Goal: Task Accomplishment & Management: Manage account settings

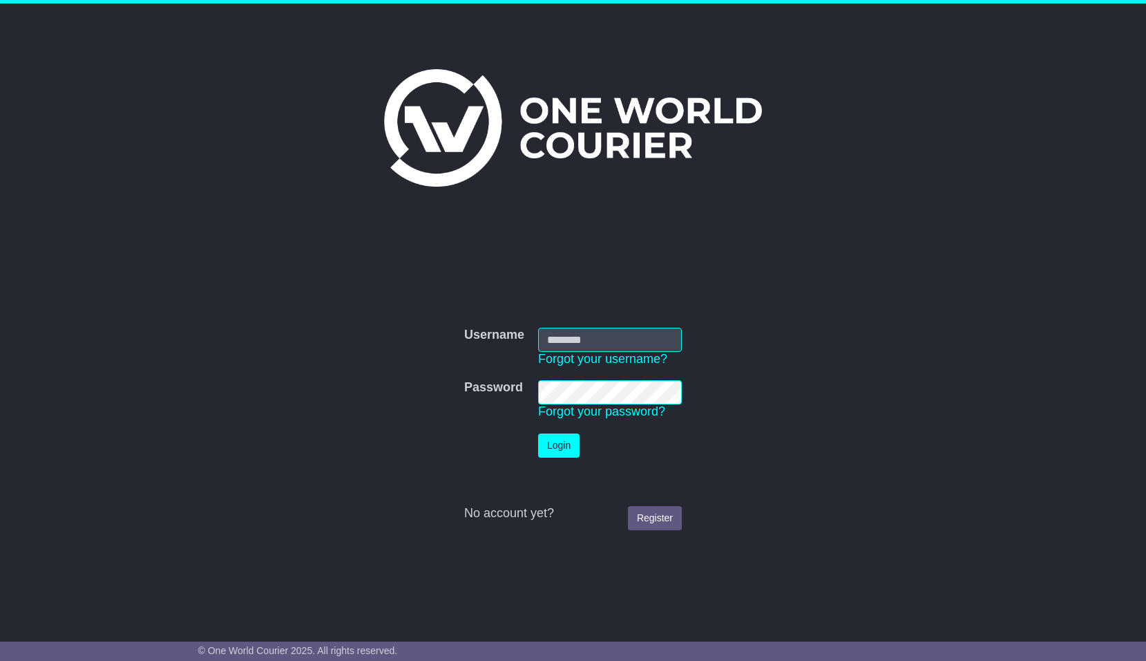
type input "**********"
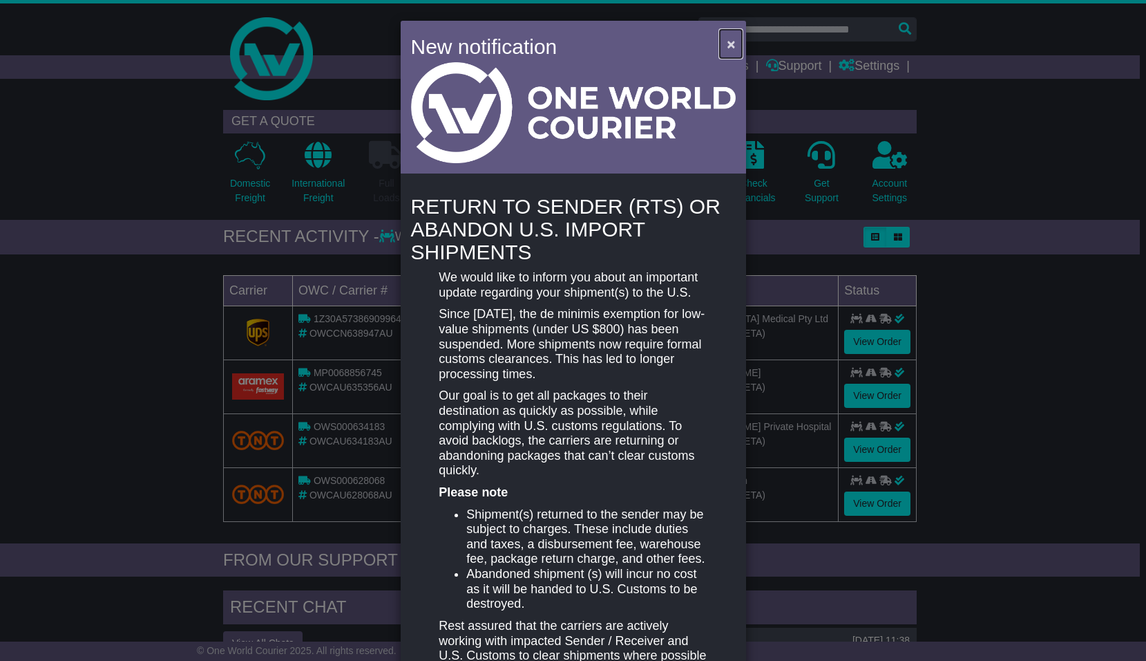
click at [727, 46] on span "×" at bounding box center [731, 44] width 8 height 16
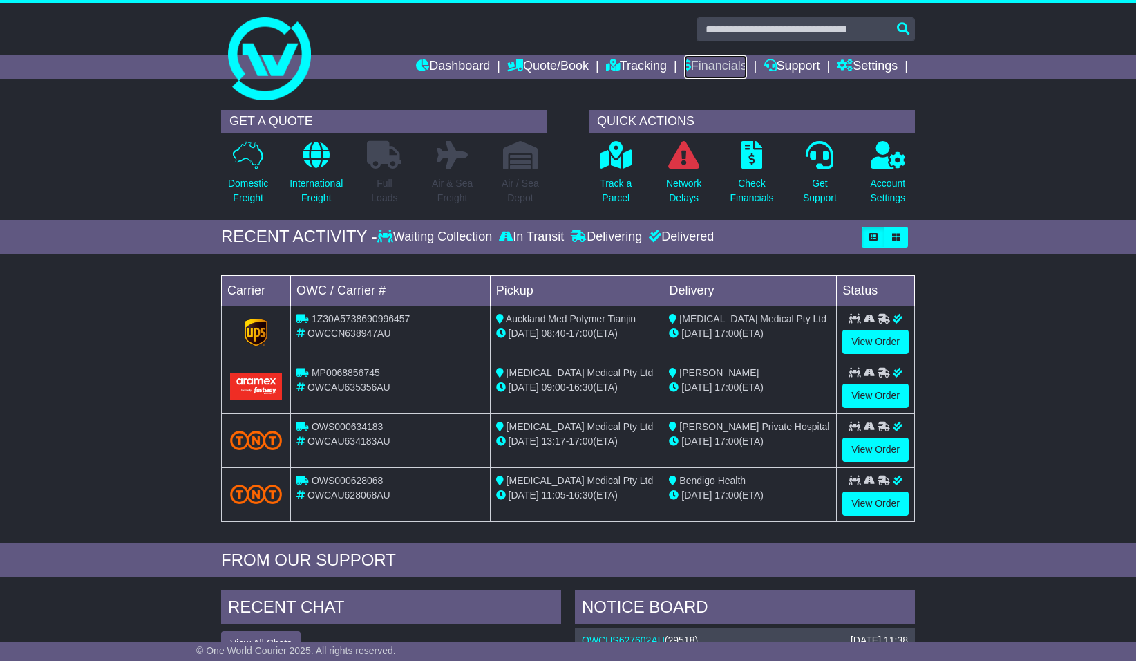
click at [702, 68] on link "Financials" at bounding box center [715, 66] width 63 height 23
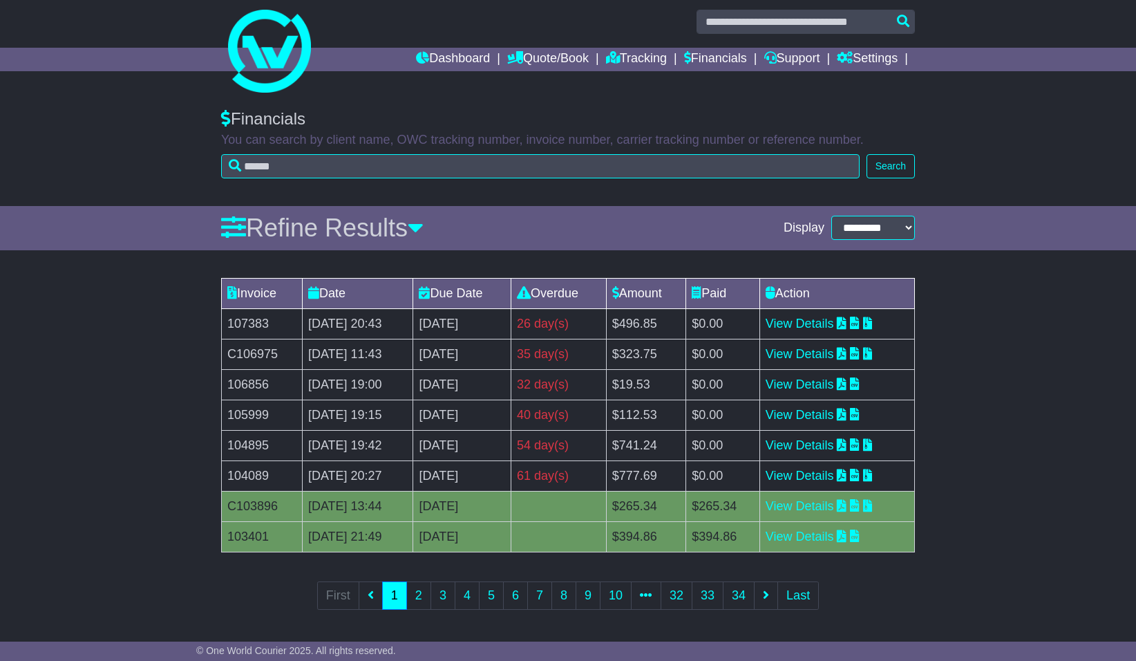
scroll to position [9, 0]
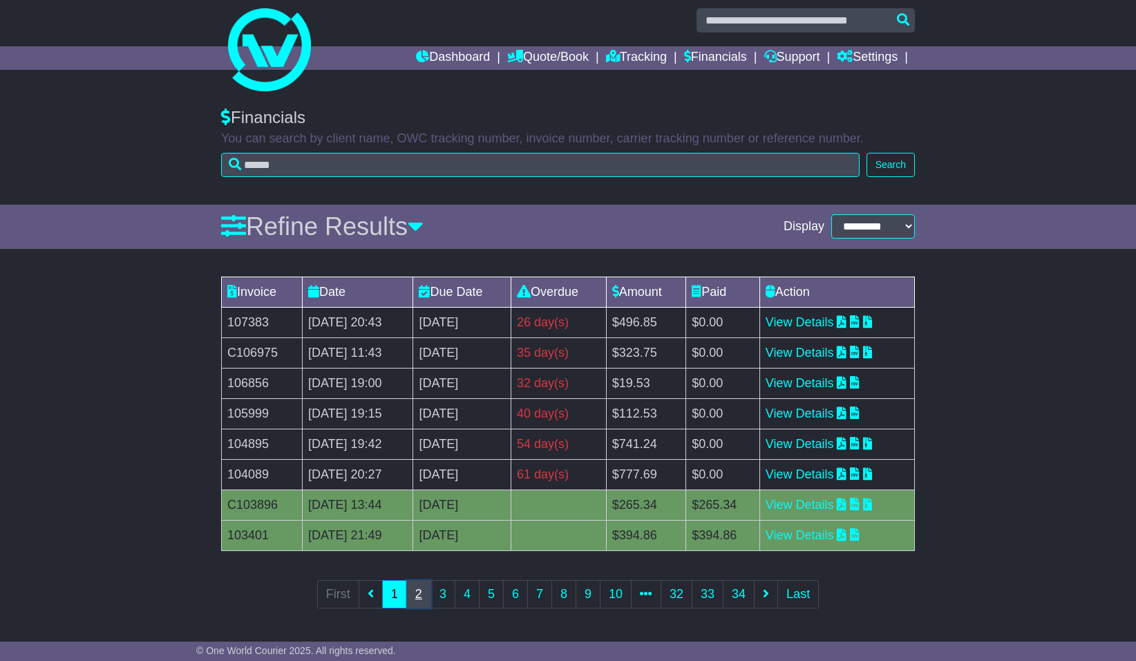
click at [416, 596] on link "2" at bounding box center [418, 594] width 25 height 28
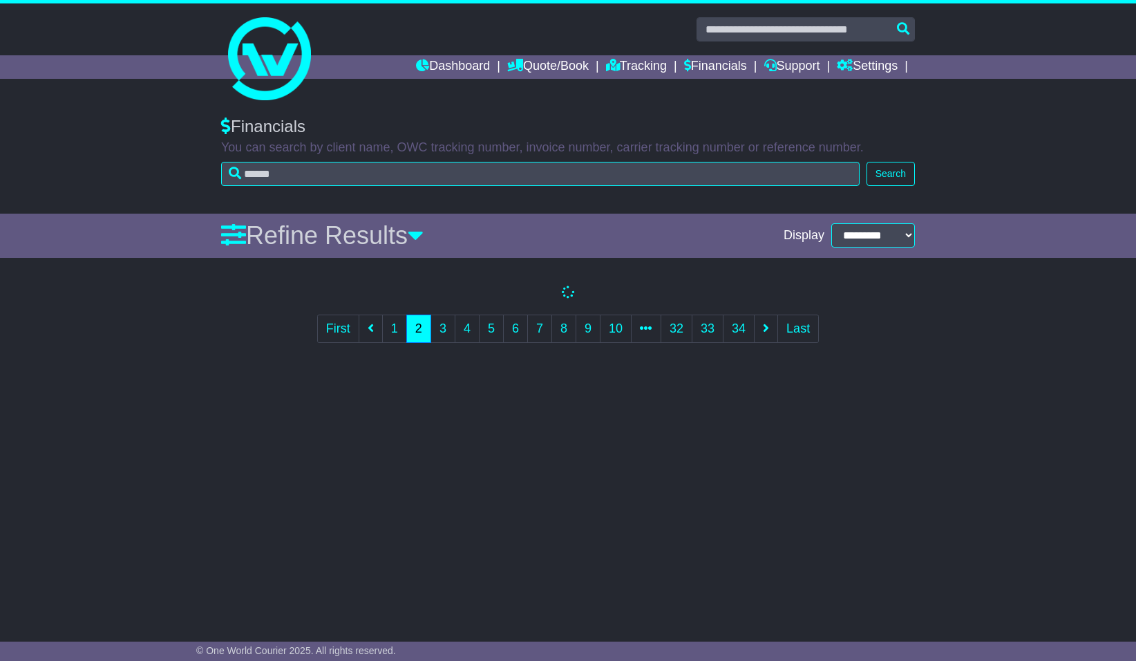
scroll to position [0, 0]
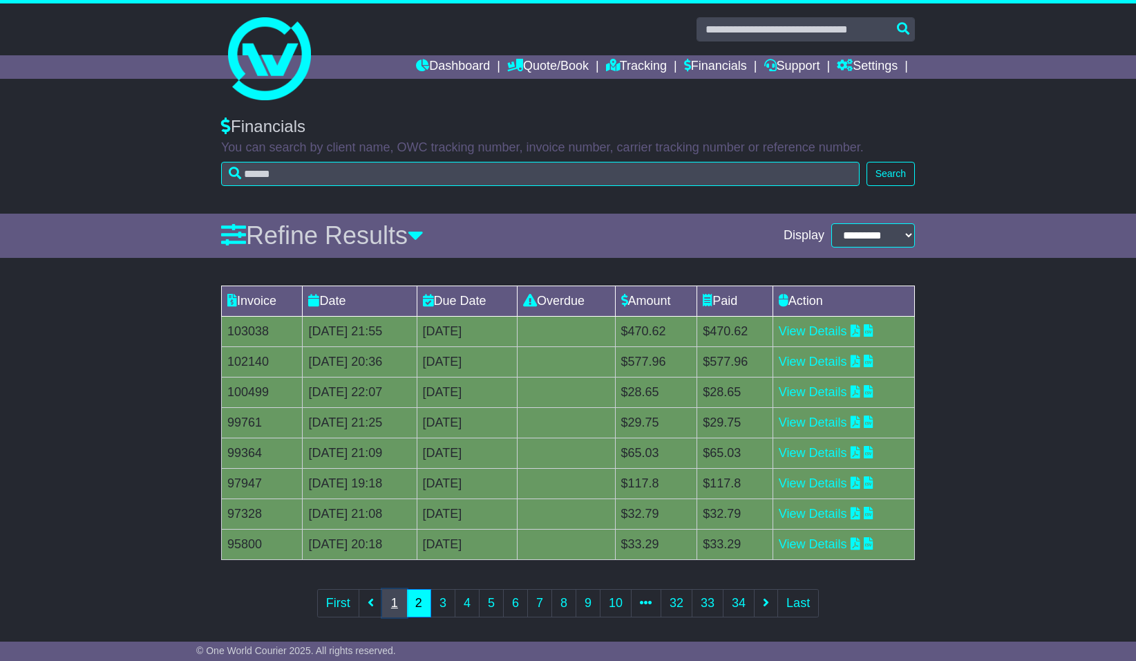
click at [398, 603] on link "1" at bounding box center [394, 603] width 25 height 28
